Goal: Find specific page/section: Find specific page/section

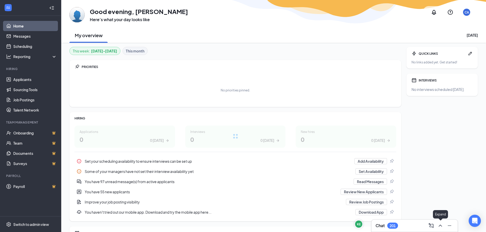
click at [440, 227] on icon "ChevronUp" at bounding box center [440, 226] width 6 height 6
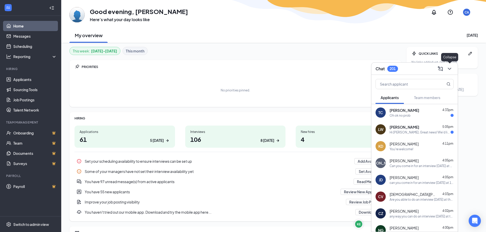
click at [453, 68] on button at bounding box center [449, 69] width 8 height 8
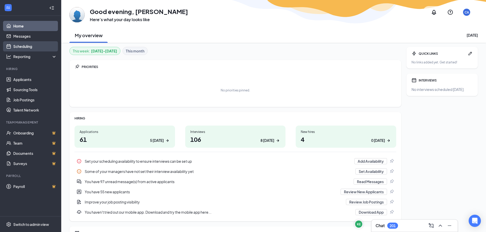
click at [23, 45] on link "Scheduling" at bounding box center [35, 46] width 44 height 10
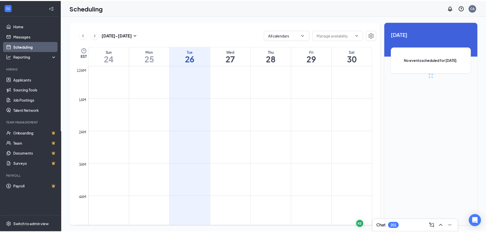
scroll to position [251, 0]
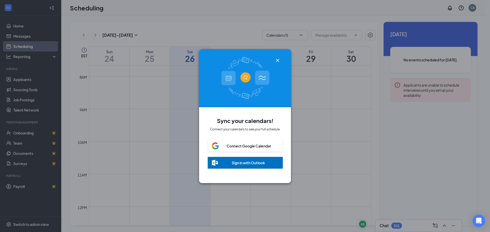
click at [278, 59] on icon "Cross" at bounding box center [277, 60] width 3 height 3
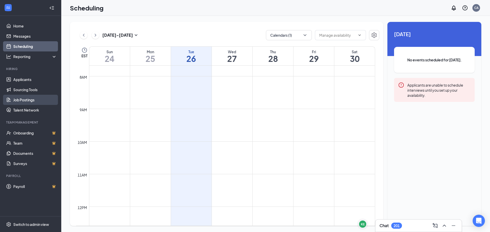
click at [19, 99] on link "Job Postings" at bounding box center [35, 100] width 44 height 10
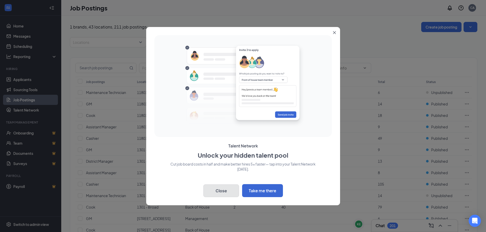
click at [225, 191] on button "Close" at bounding box center [221, 191] width 36 height 13
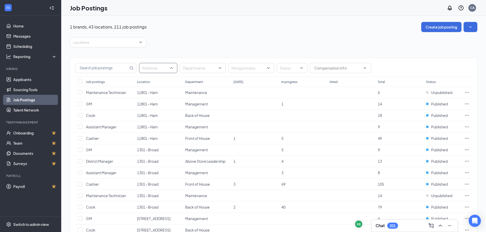
click at [151, 69] on div at bounding box center [155, 68] width 31 height 8
click at [161, 90] on div "Bookkeeper" at bounding box center [166, 94] width 55 height 12
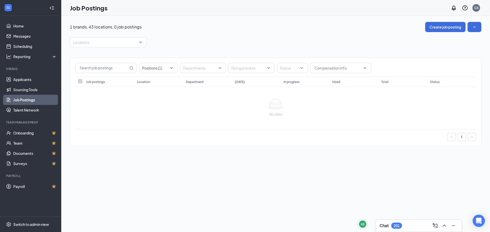
click at [338, 47] on div "Locations" at bounding box center [275, 42] width 411 height 10
